Goal: Obtain resource: Download file/media

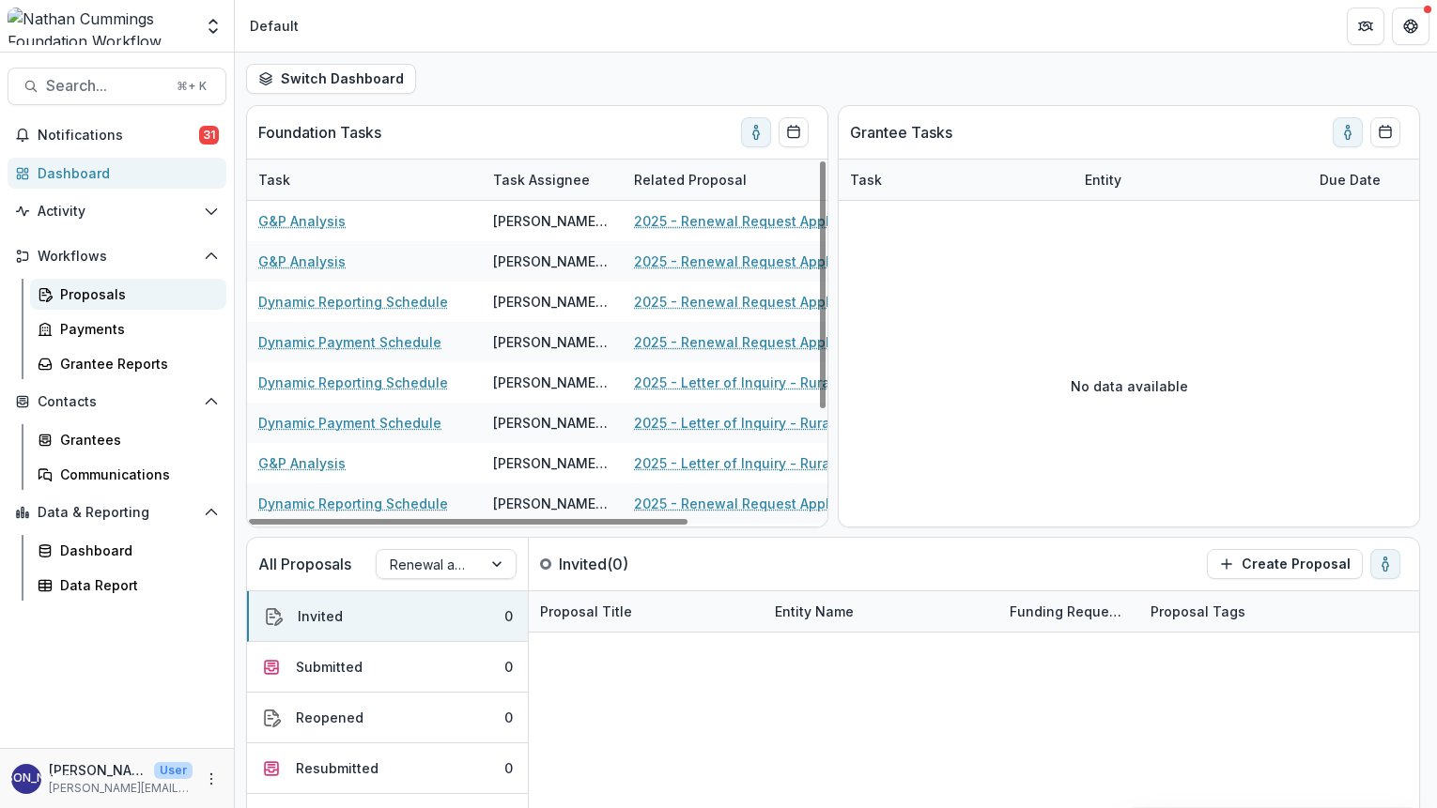
click at [107, 300] on div "Proposals" at bounding box center [135, 294] width 151 height 20
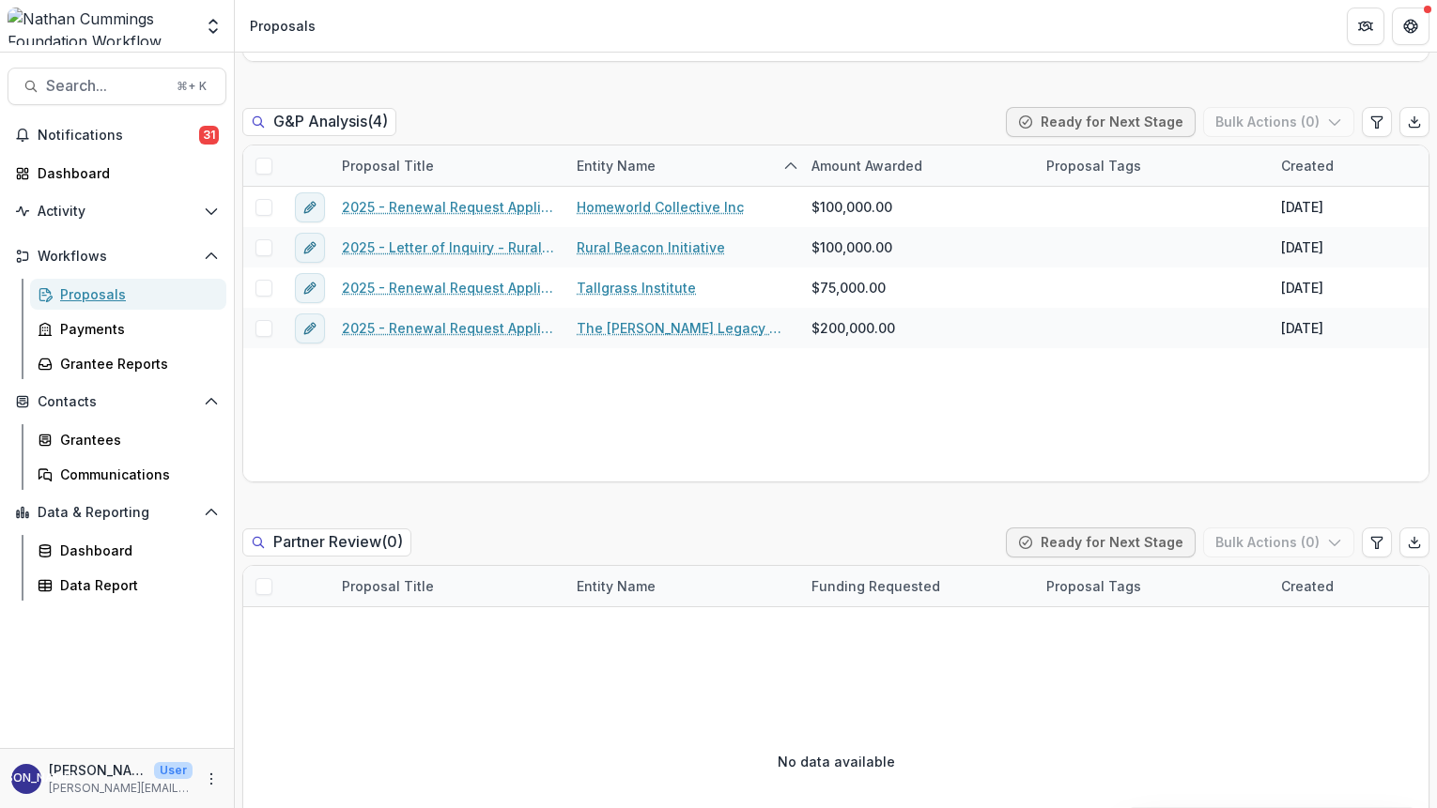
scroll to position [2284, 0]
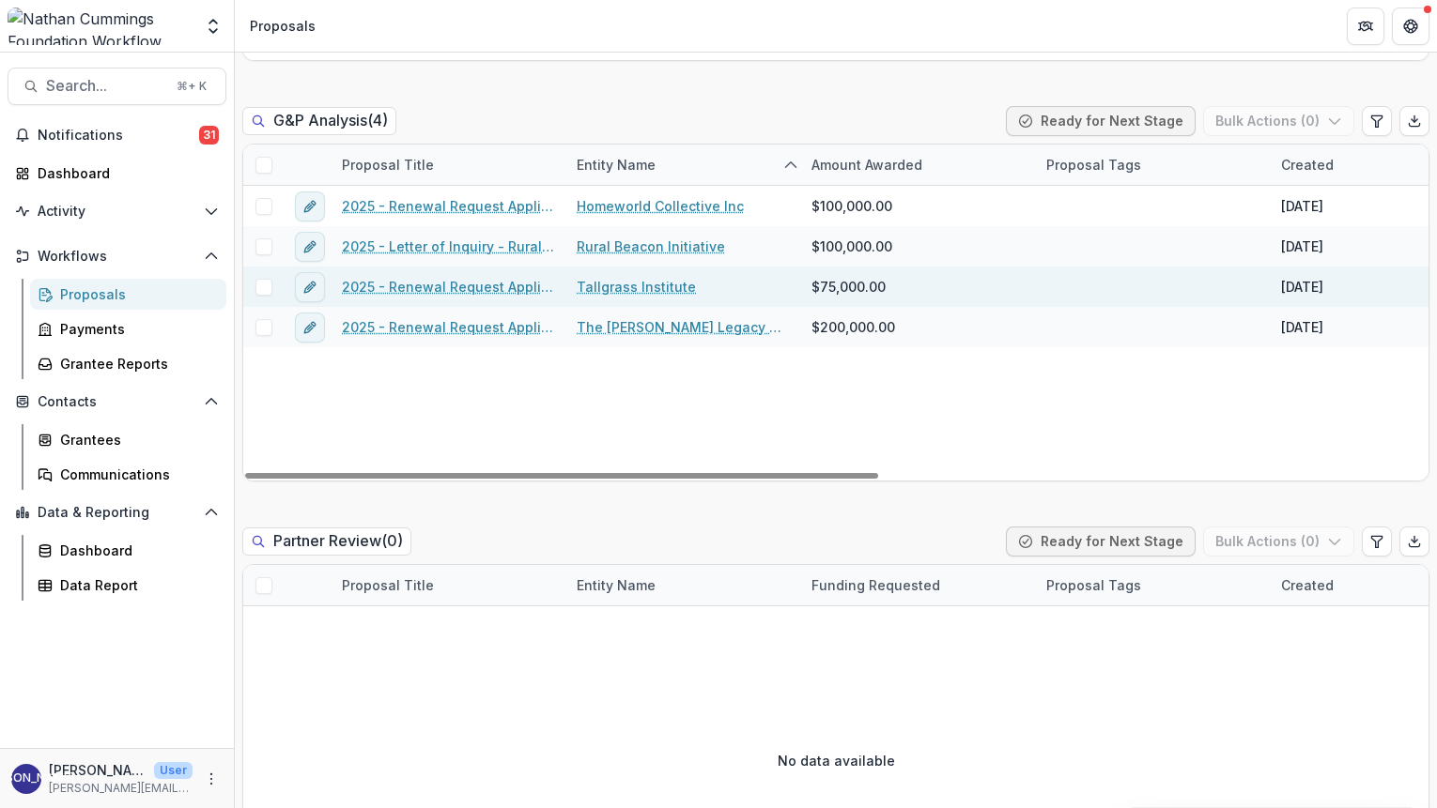
click at [471, 288] on link "2025 - Renewal Request Application" at bounding box center [448, 287] width 212 height 20
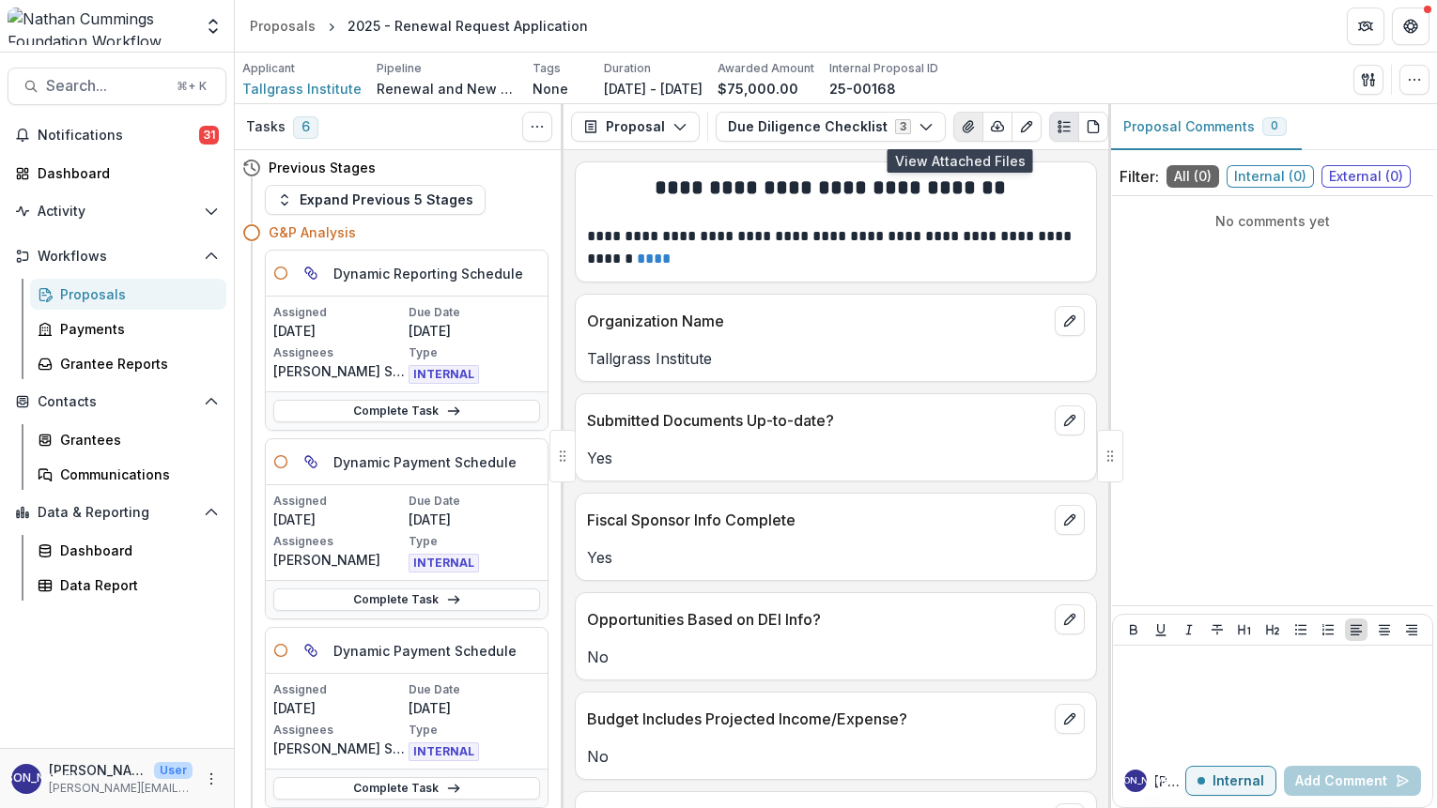
click at [961, 131] on icon "View Attached Files" at bounding box center [968, 126] width 15 height 15
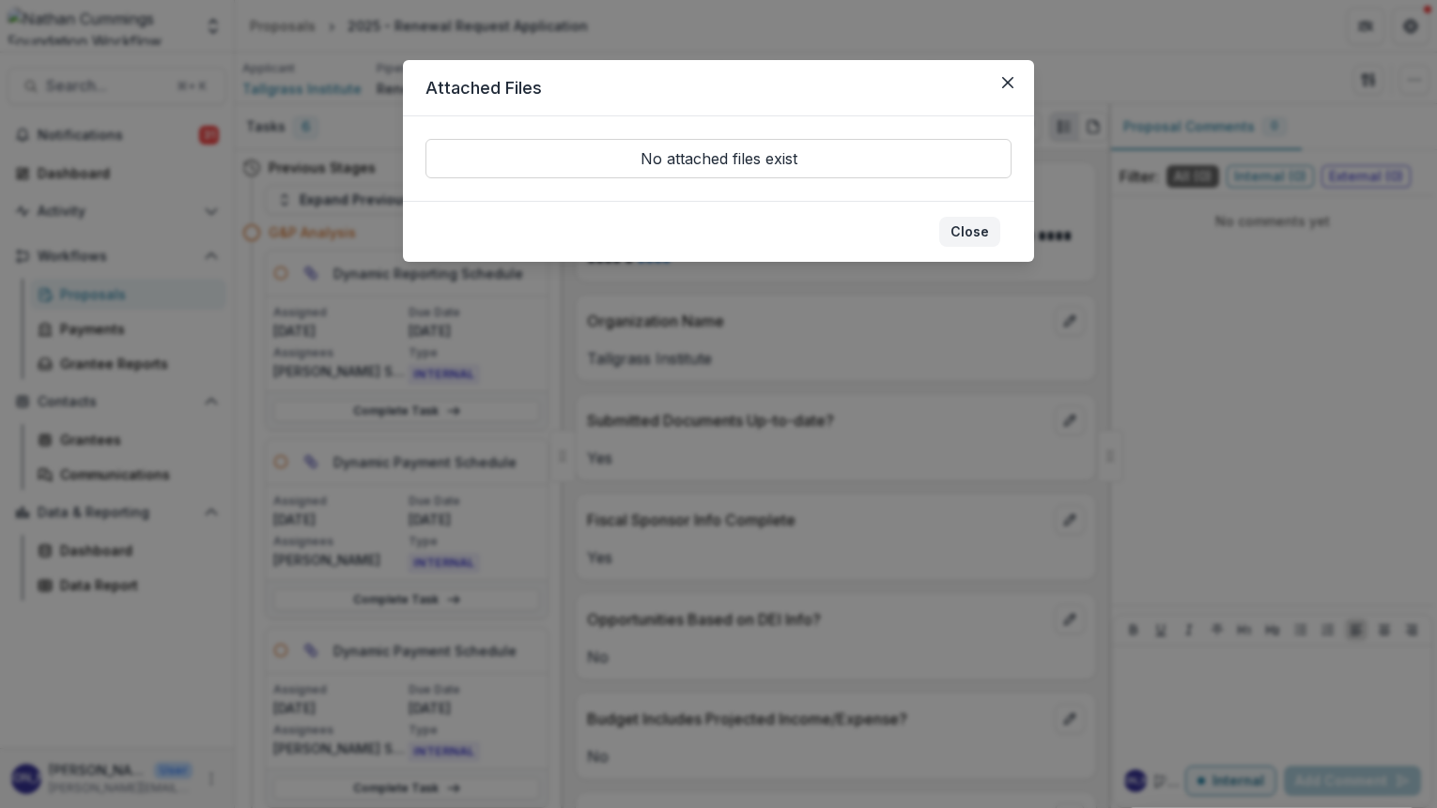
click at [977, 234] on button "Close" at bounding box center [969, 232] width 61 height 30
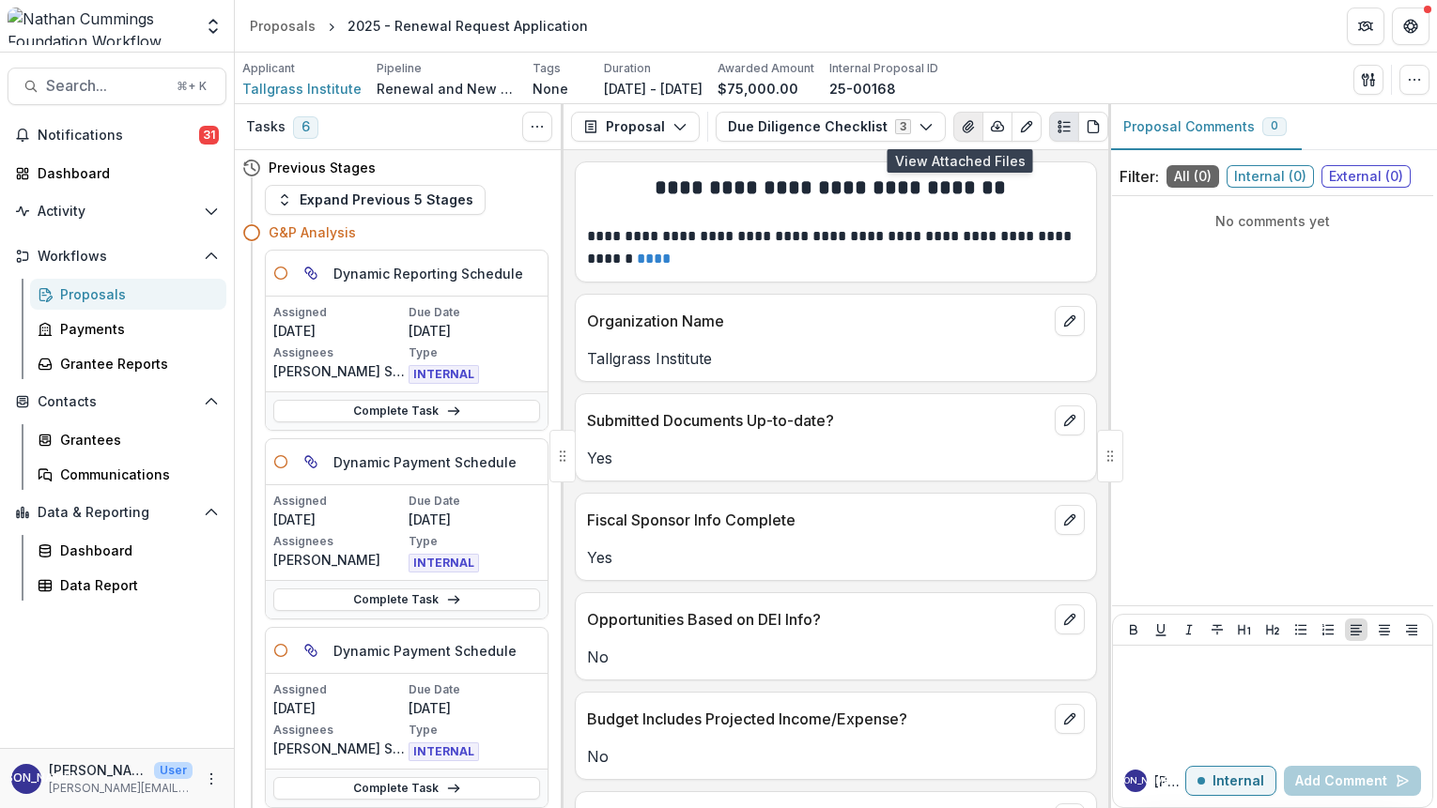
click at [962, 127] on icon "View Attached Files" at bounding box center [967, 126] width 10 height 11
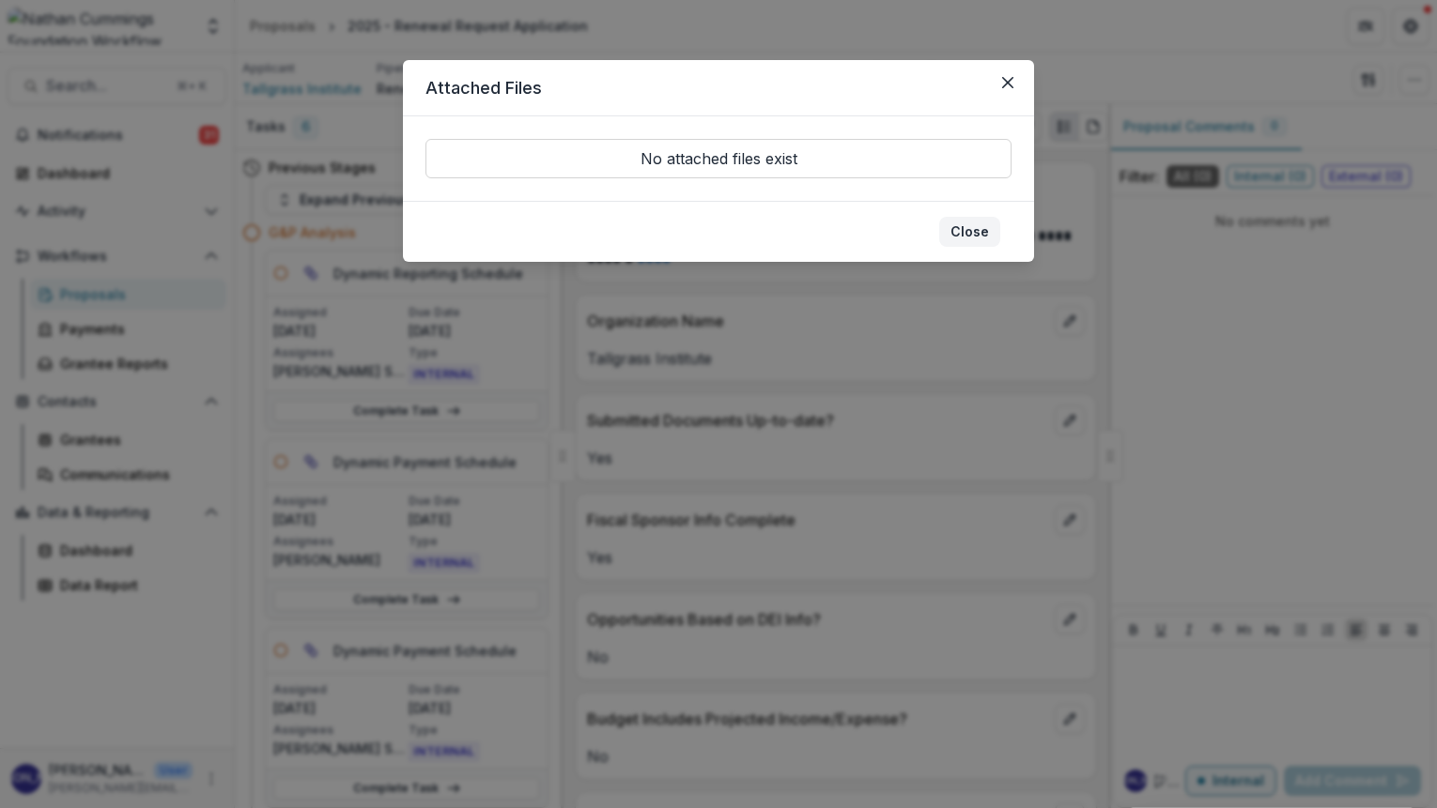
click at [974, 237] on button "Close" at bounding box center [969, 232] width 61 height 30
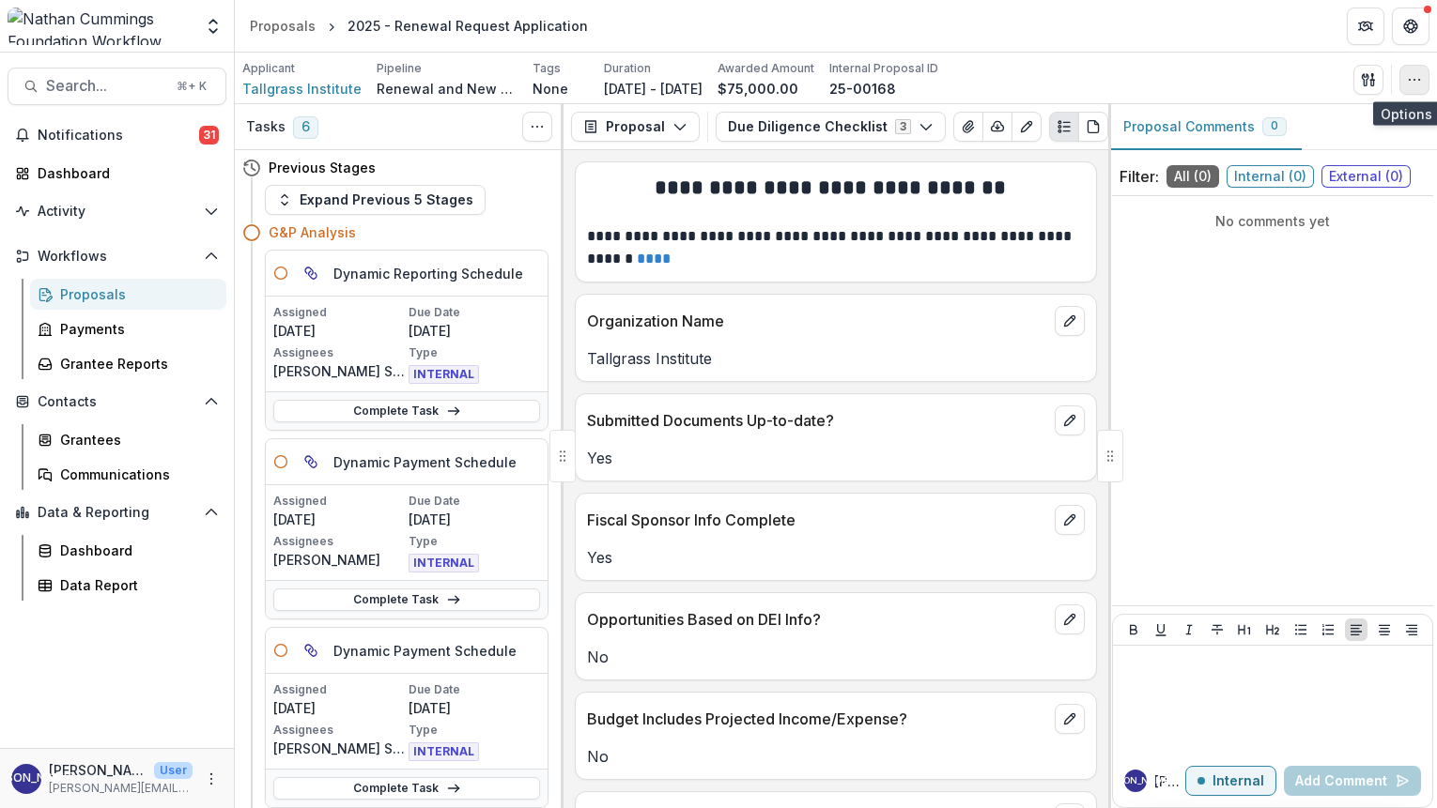
click at [1422, 76] on button "button" at bounding box center [1414, 80] width 30 height 30
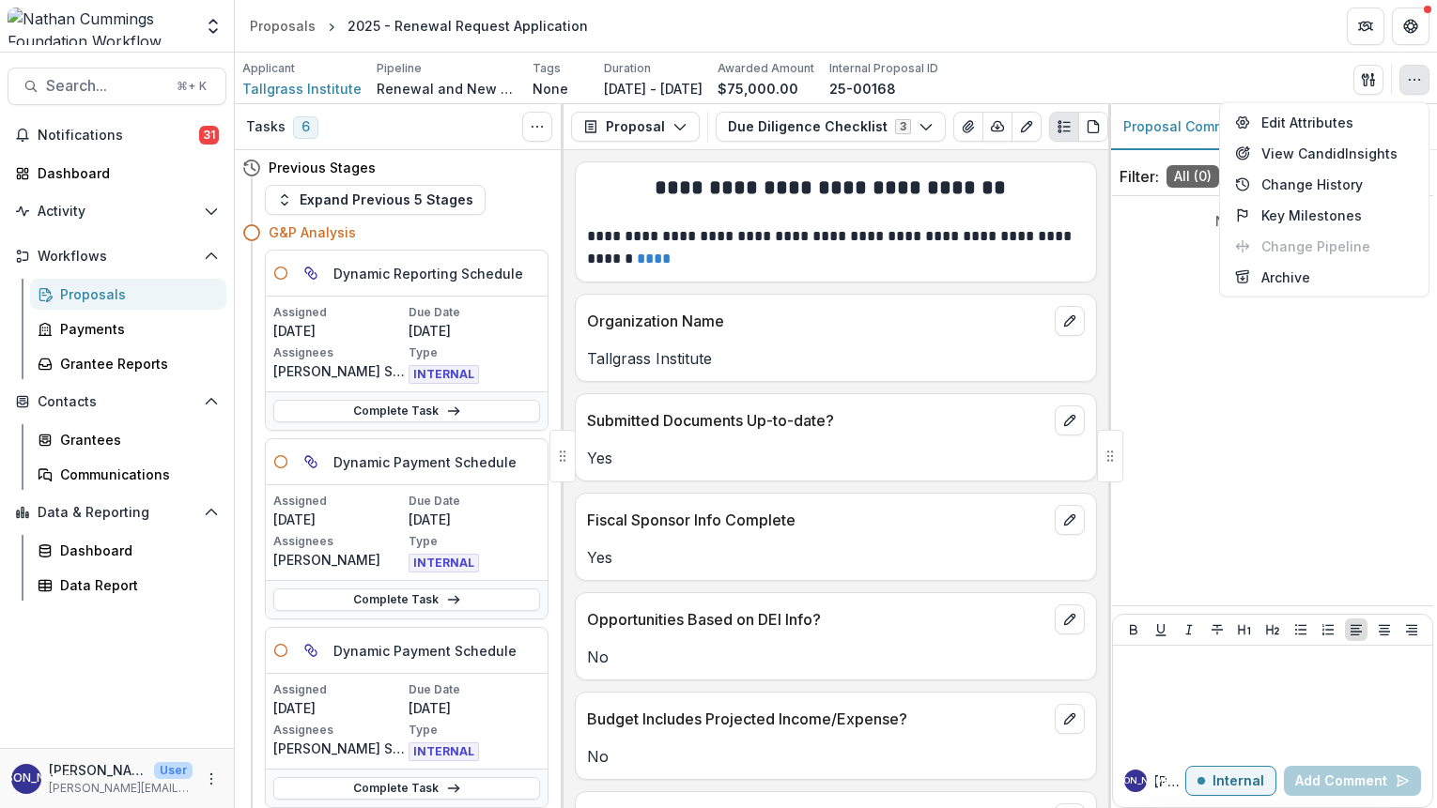
click at [1275, 71] on div "Applicant Tallgrass Institute Pipeline Renewal and New Grants Pipeline Tags Non…" at bounding box center [835, 79] width 1187 height 38
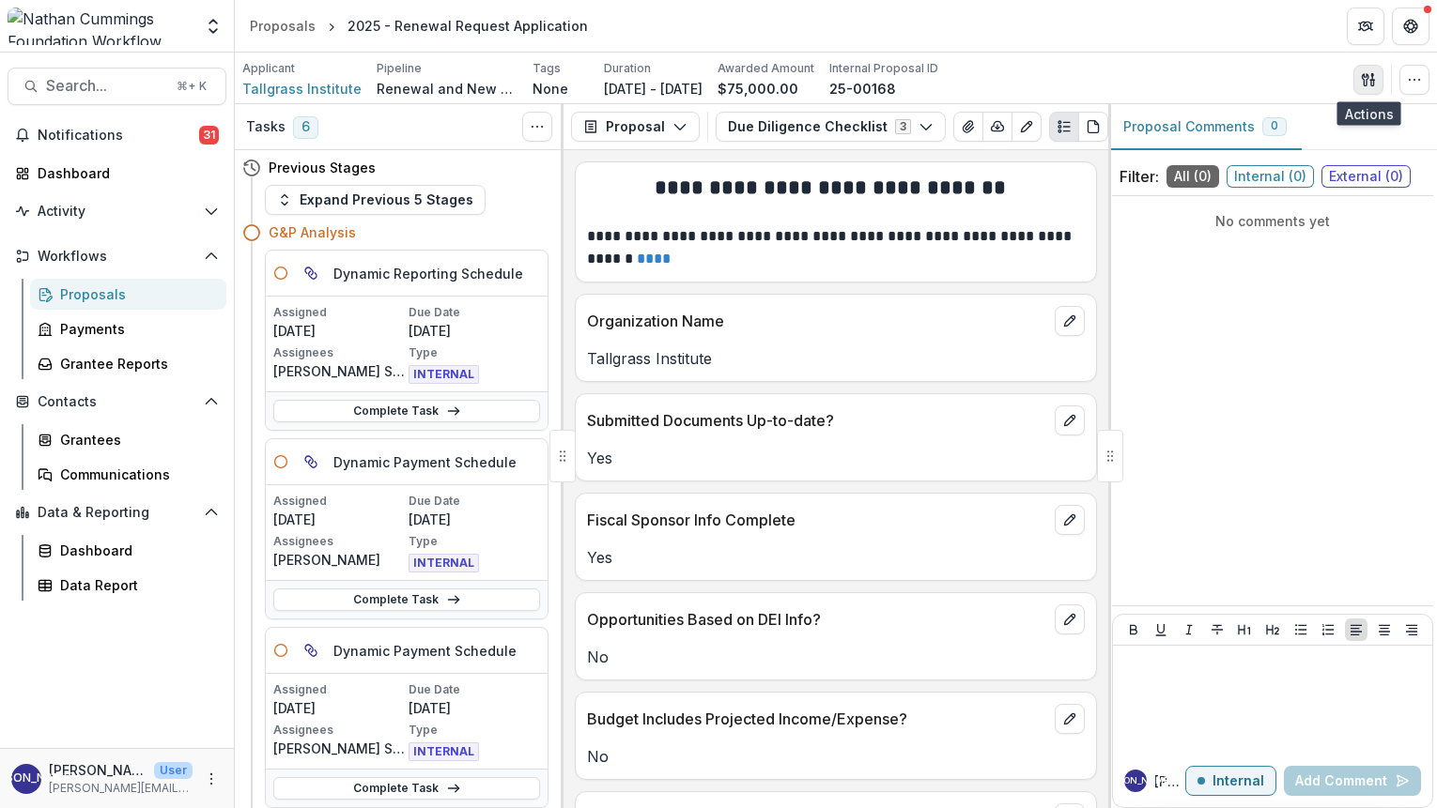
click at [1364, 85] on icon "button" at bounding box center [1364, 79] width 7 height 12
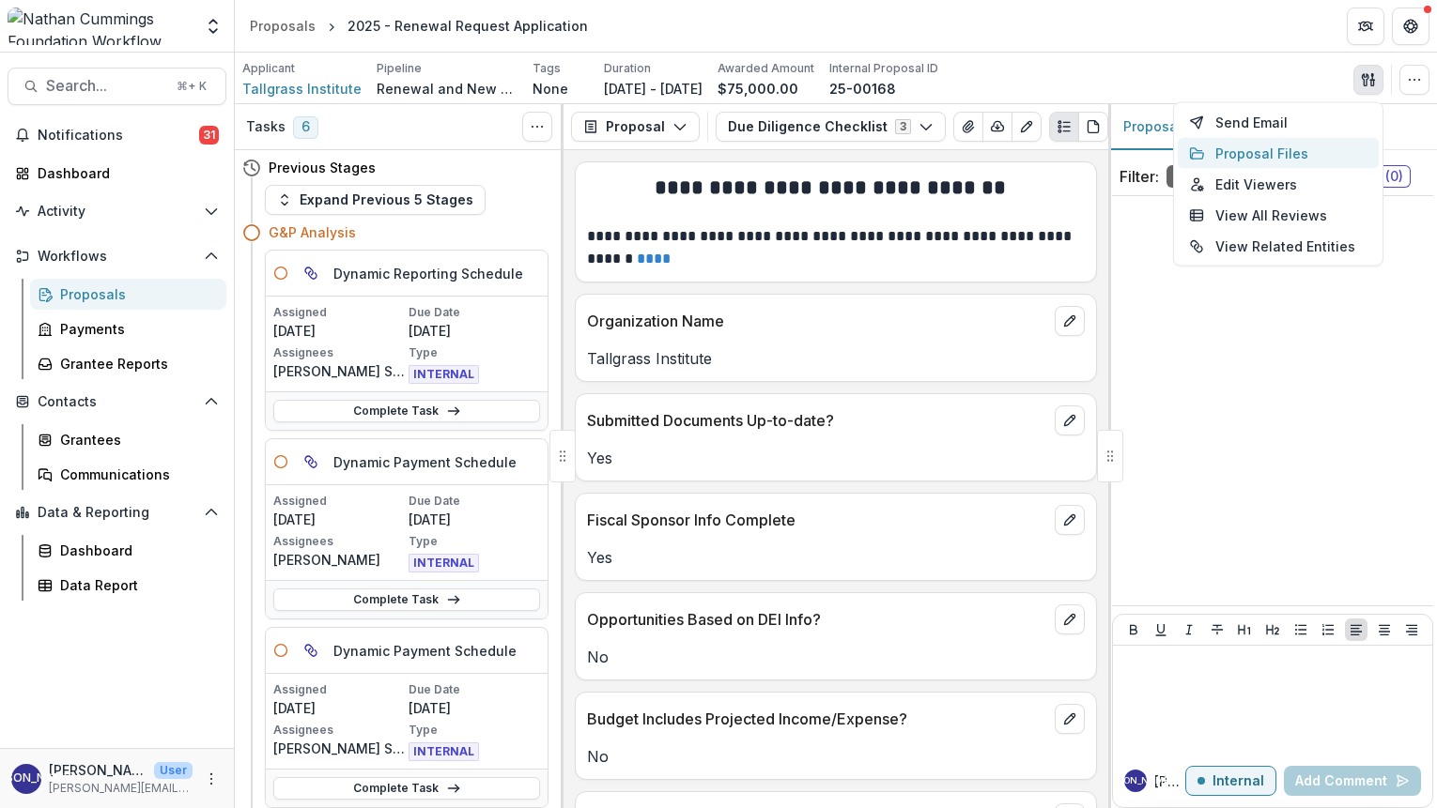
click at [1280, 152] on button "Proposal Files" at bounding box center [1277, 153] width 201 height 31
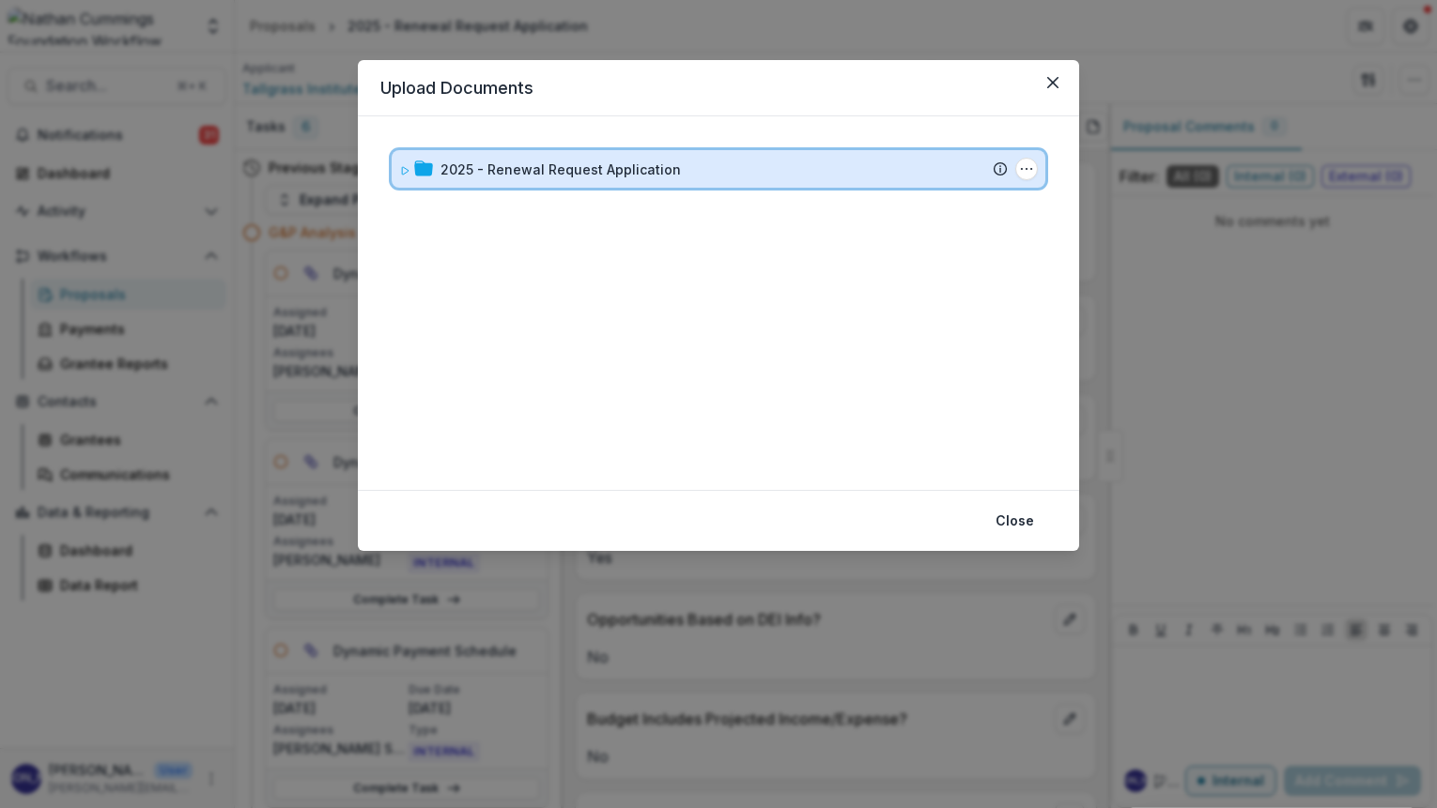
click at [796, 170] on div "2025 - Renewal Request Application" at bounding box center [723, 170] width 567 height 20
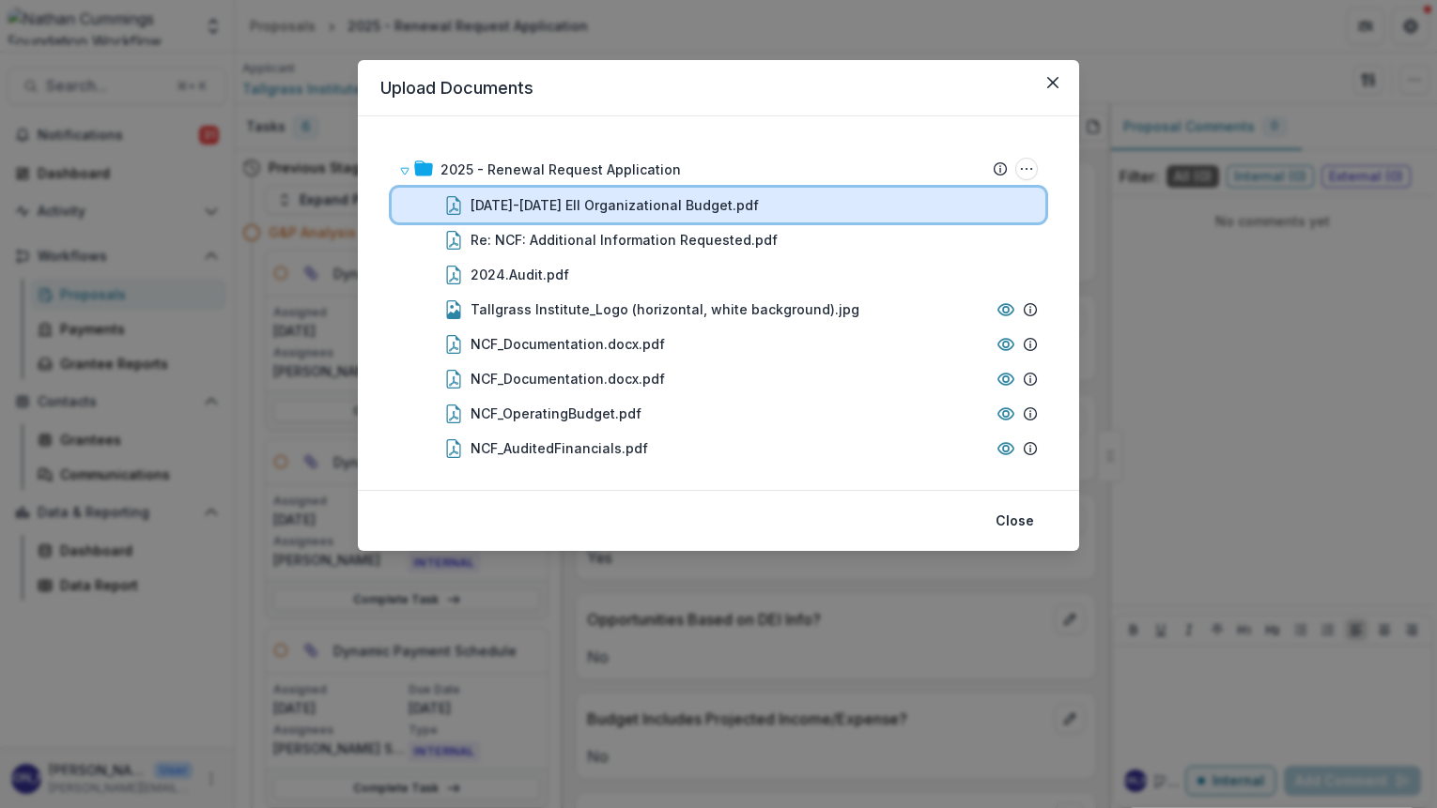
click at [764, 209] on div "2024-2025 EII Organizational Budget.pdf" at bounding box center [753, 205] width 567 height 20
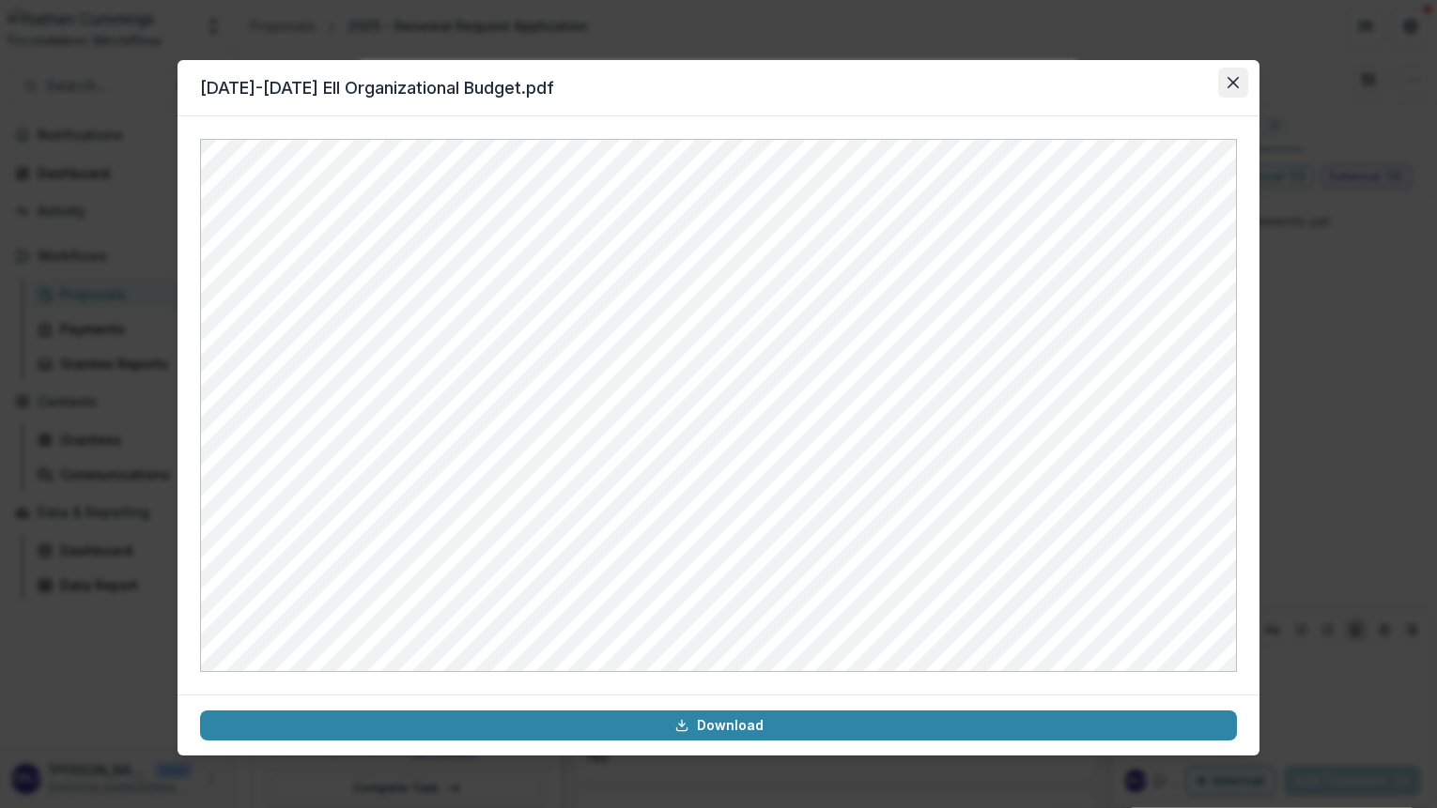
click at [1234, 79] on icon "Close" at bounding box center [1232, 82] width 11 height 11
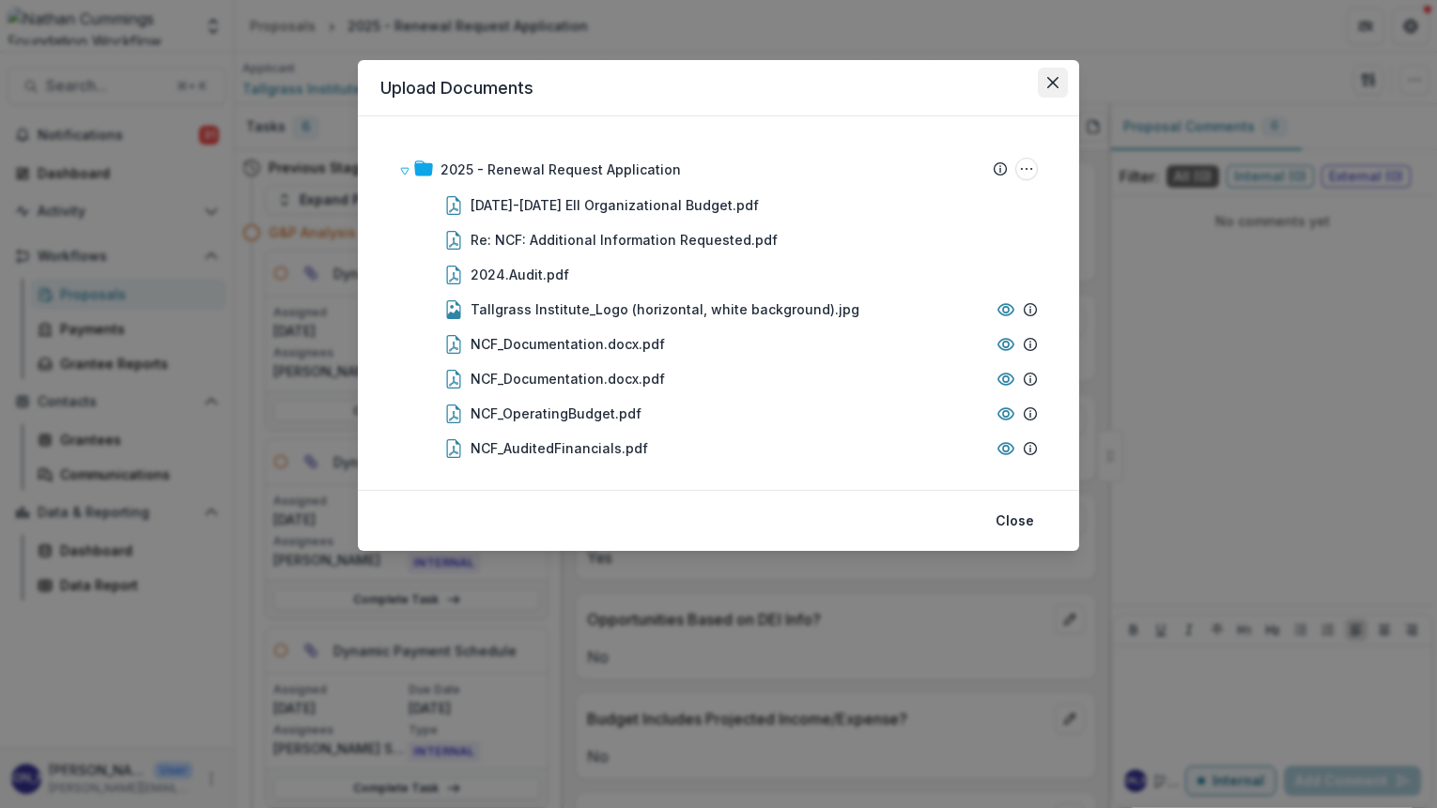
click at [1049, 78] on icon "Close" at bounding box center [1052, 82] width 11 height 11
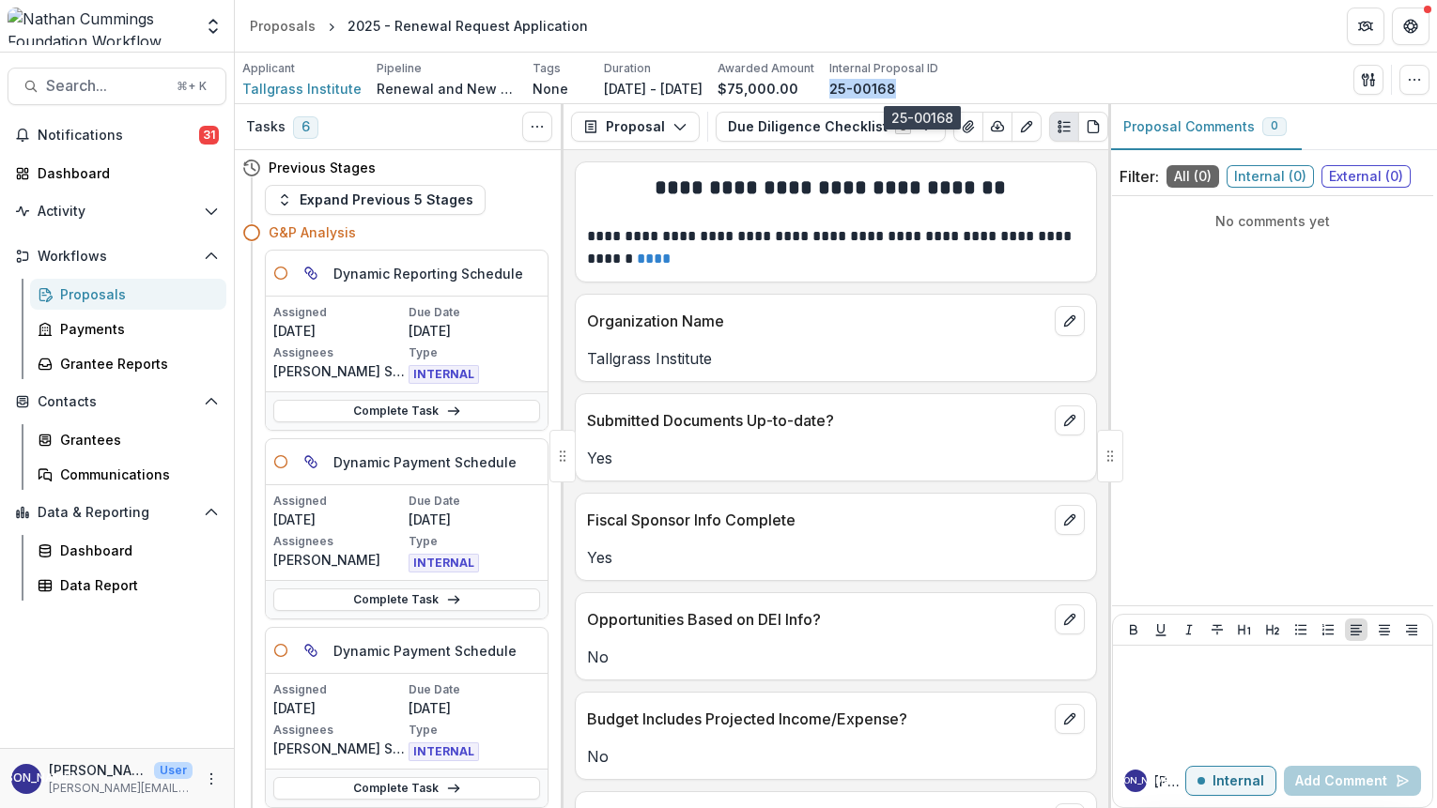
drag, startPoint x: 959, startPoint y: 82, endPoint x: 890, endPoint y: 92, distance: 69.3
click at [890, 92] on div "25-00168" at bounding box center [883, 89] width 109 height 20
copy p "25-00168"
